Goal: Use online tool/utility

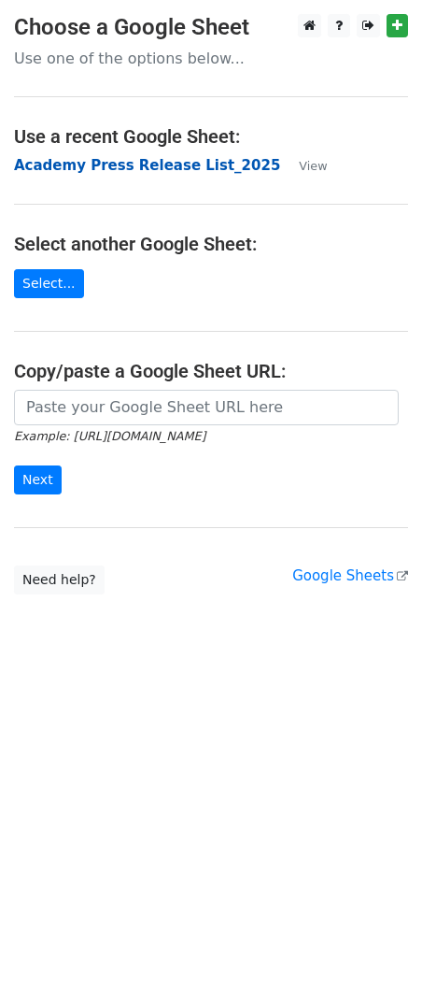
click at [68, 171] on strong "Academy Press Release List_2025" at bounding box center [147, 165] width 266 height 17
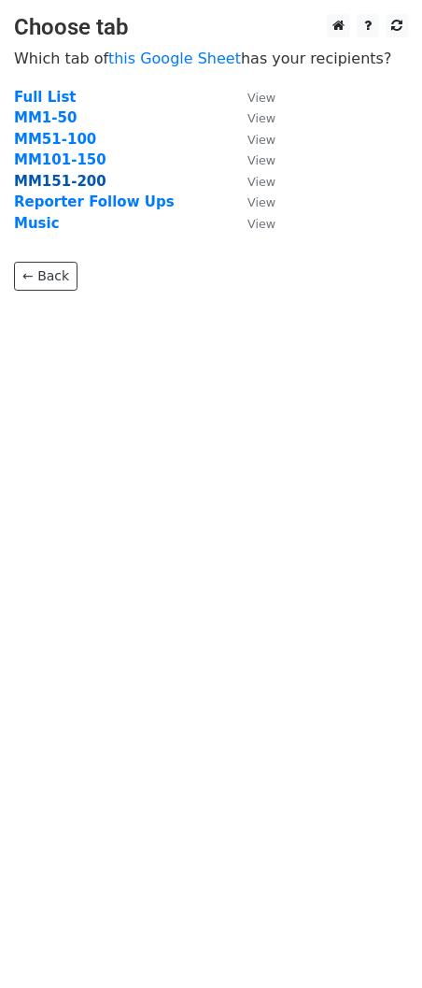
click at [69, 181] on strong "MM151-200" at bounding box center [60, 181] width 93 height 17
